Goal: Task Accomplishment & Management: Use online tool/utility

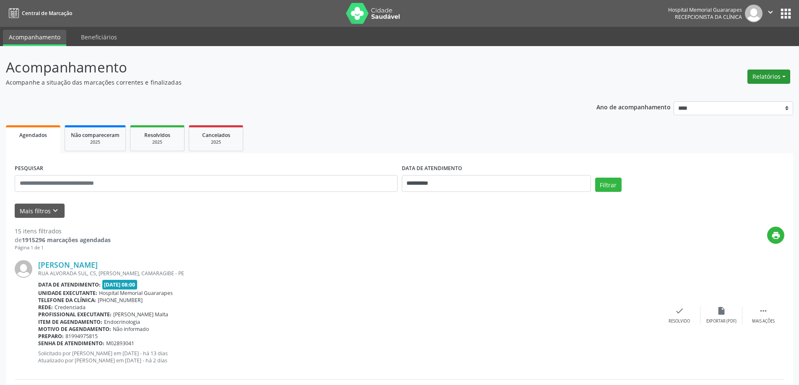
click at [773, 81] on button "Relatórios" at bounding box center [768, 77] width 43 height 14
click at [759, 98] on link "Agendamentos" at bounding box center [745, 95] width 90 height 12
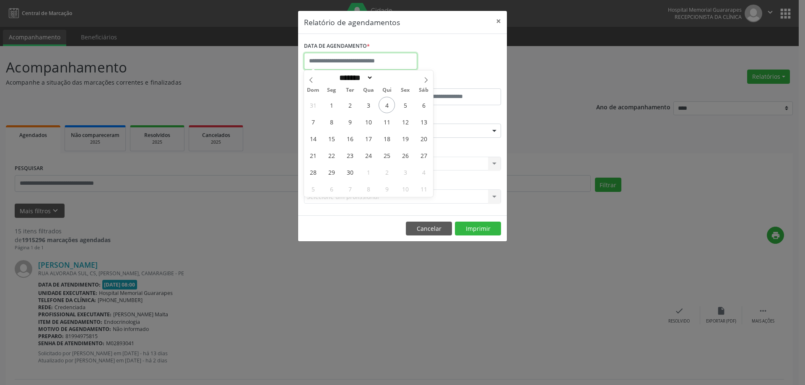
click at [395, 63] on input "text" at bounding box center [360, 61] width 113 height 17
click at [401, 104] on span "5" at bounding box center [405, 105] width 16 height 16
type input "**********"
click at [401, 104] on span "5" at bounding box center [405, 105] width 16 height 16
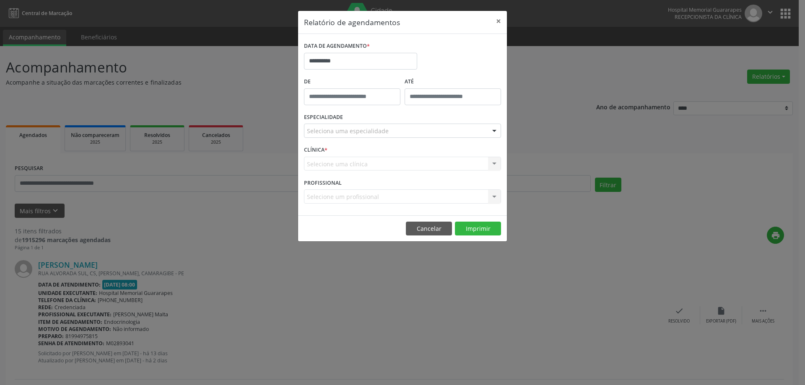
click at [386, 127] on div "Seleciona uma especialidade" at bounding box center [402, 131] width 197 height 14
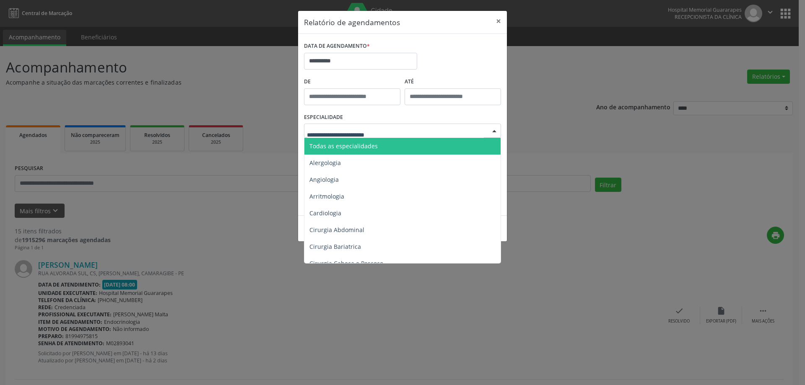
click at [373, 148] on span "Todas as especialidades" at bounding box center [343, 146] width 68 height 8
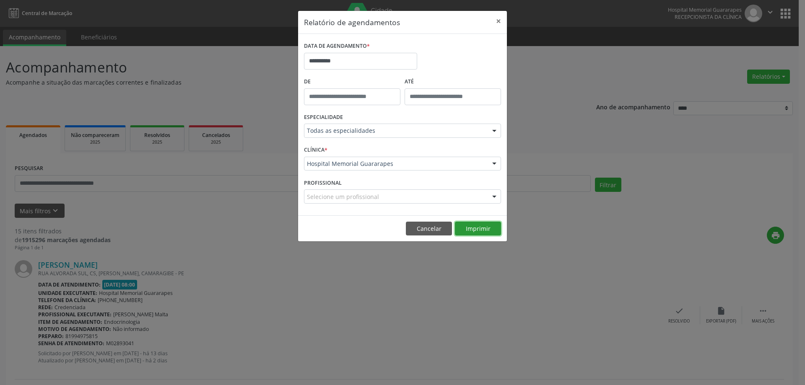
click at [485, 229] on button "Imprimir" at bounding box center [478, 229] width 46 height 14
click at [489, 226] on button "Imprimir" at bounding box center [478, 229] width 46 height 14
